Goal: Find specific page/section

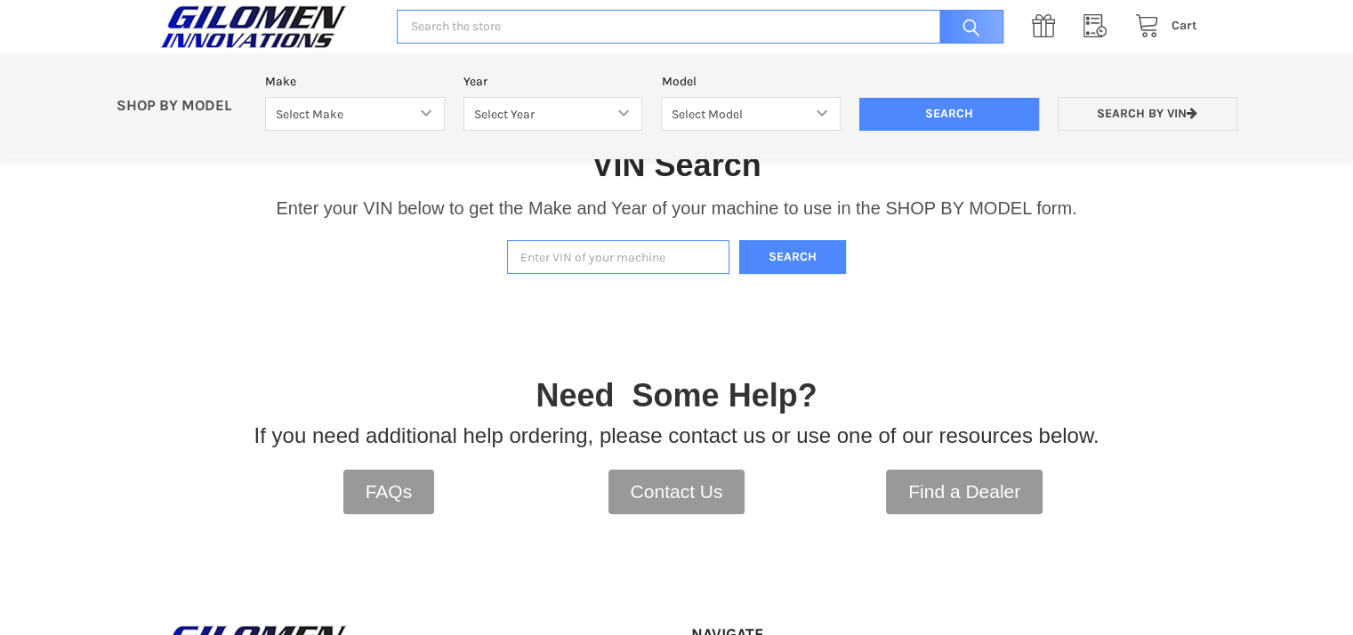
click at [572, 260] on input "Enter VIN of your machine" at bounding box center [618, 257] width 222 height 35
paste input "[US_VEHICLE_IDENTIFICATION_NUMBER]"
type input "[US_VEHICLE_IDENTIFICATION_NUMBER]"
click at [766, 264] on button "Search" at bounding box center [792, 257] width 107 height 35
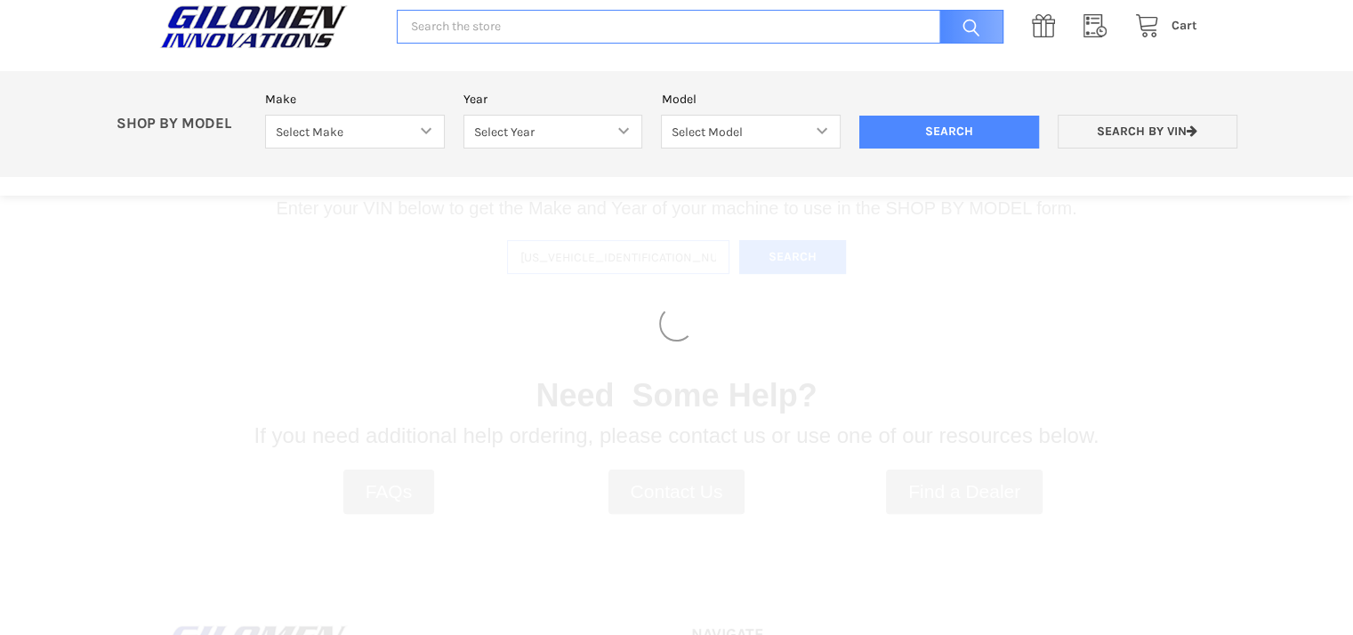
select select "353"
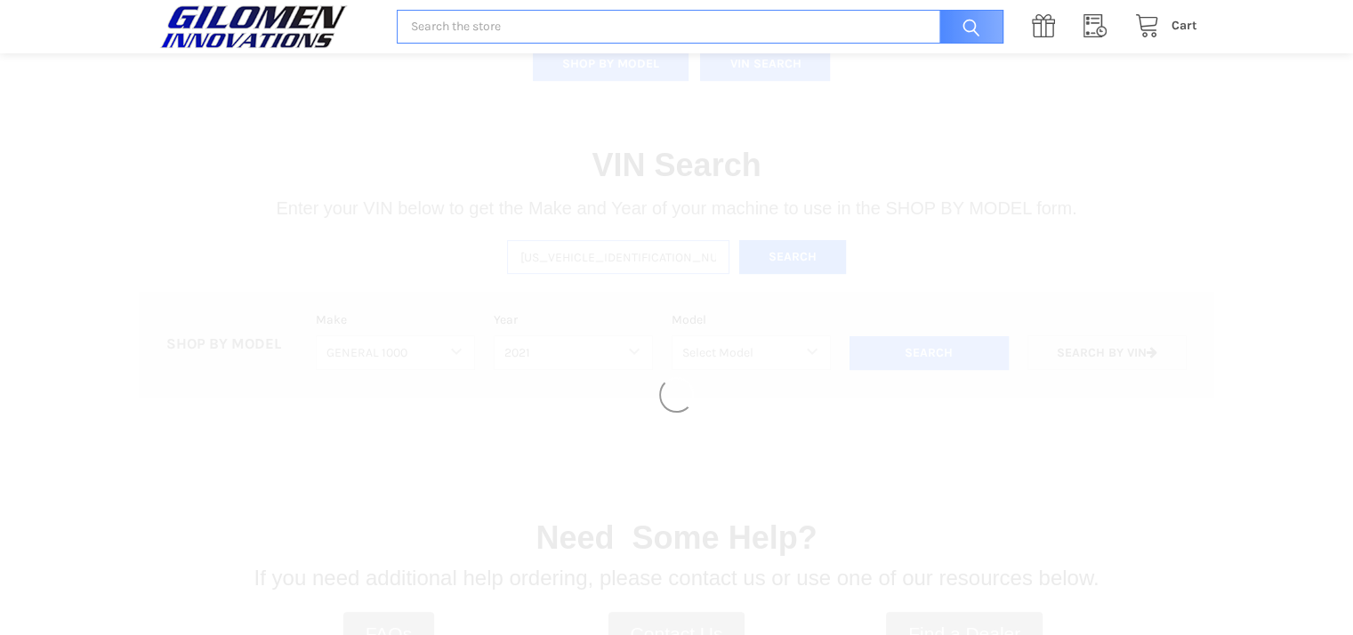
select select "423"
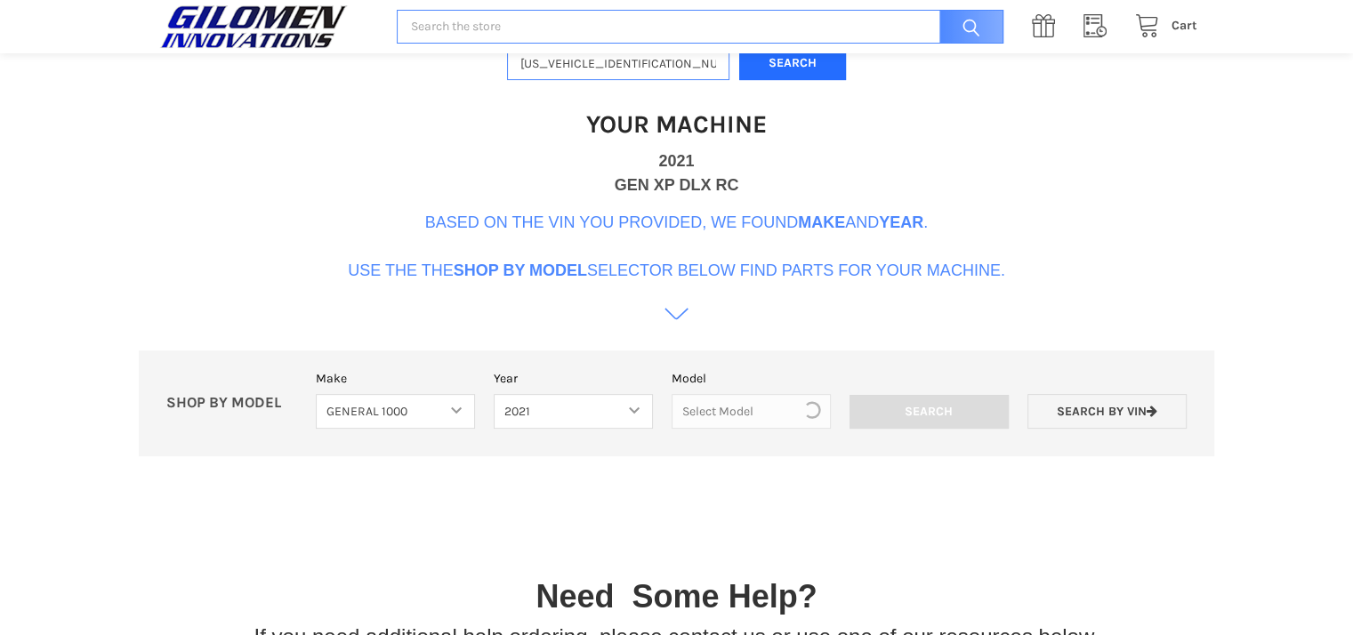
scroll to position [544, 0]
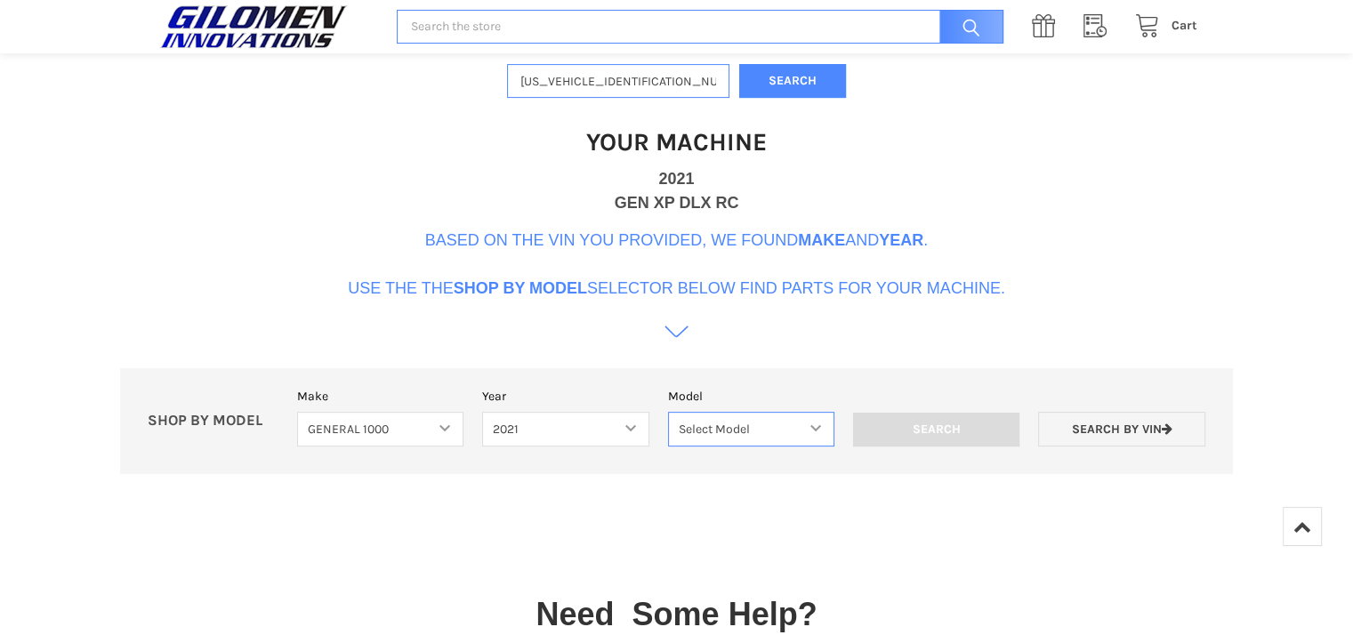
click at [780, 412] on select "Select Model GENERAL 1000 GENERAL 1000 4 GENERAL 1000 XP GENERAL 1000 XP 4" at bounding box center [751, 429] width 166 height 35
select select "425"
click at [668, 412] on select "Select Model GENERAL 1000 GENERAL 1000 4 GENERAL 1000 XP GENERAL 1000 XP 4" at bounding box center [751, 429] width 166 height 35
click at [921, 433] on input "Search" at bounding box center [936, 430] width 166 height 34
